Goal: Transaction & Acquisition: Download file/media

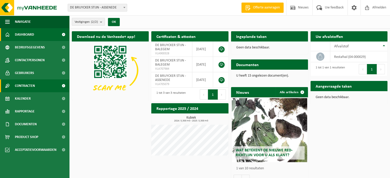
click at [41, 89] on link "Contracten" at bounding box center [34, 86] width 69 height 13
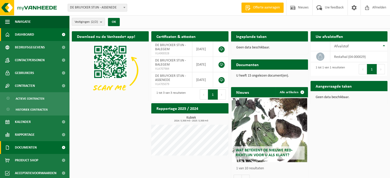
click at [43, 144] on link "Documenten" at bounding box center [34, 147] width 69 height 13
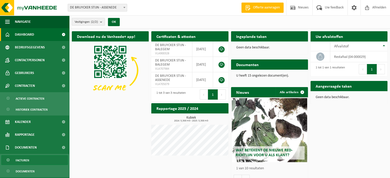
click at [35, 157] on link "Facturen" at bounding box center [34, 160] width 67 height 10
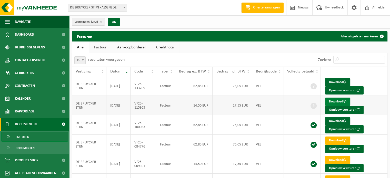
click at [342, 101] on link "Download" at bounding box center [337, 102] width 25 height 8
click at [328, 80] on link "Download" at bounding box center [337, 82] width 25 height 8
